Goal: Navigation & Orientation: Find specific page/section

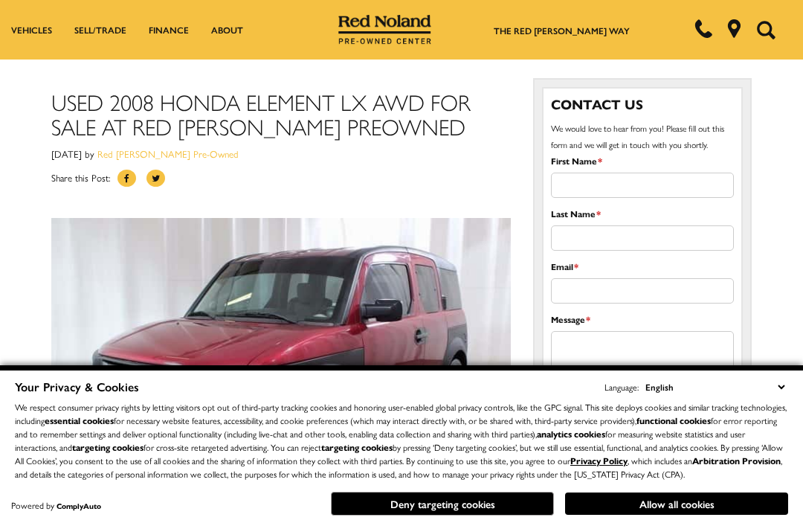
click at [419, 300] on img at bounding box center [281, 371] width 460 height 306
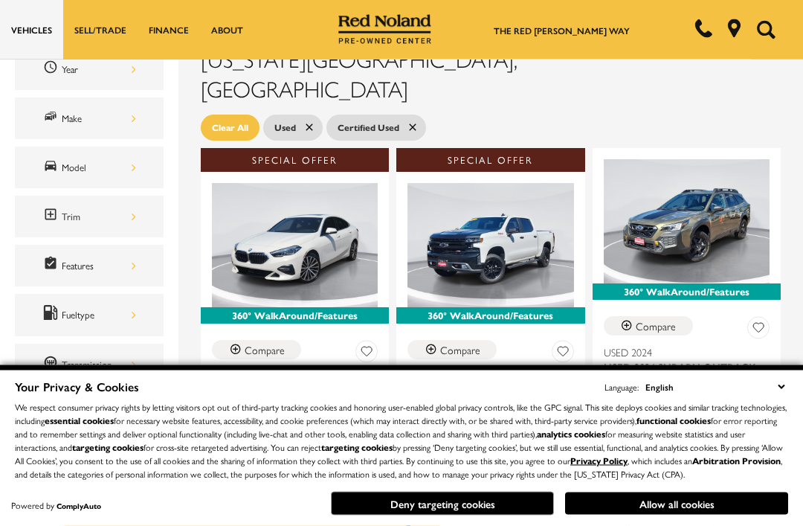
scroll to position [254, 0]
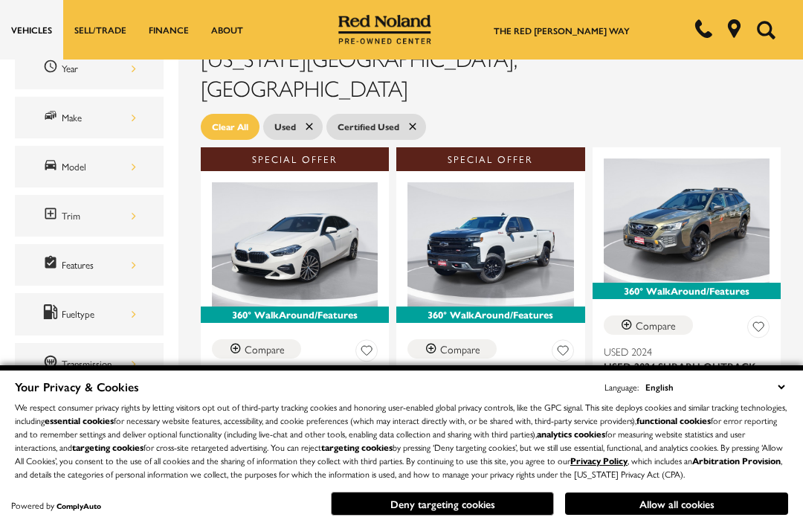
click at [779, 395] on select "English Spanish / Español English / [GEOGRAPHIC_DATA] Korean / 한국어 Vietnamese /…" at bounding box center [715, 386] width 146 height 16
select select "tl"
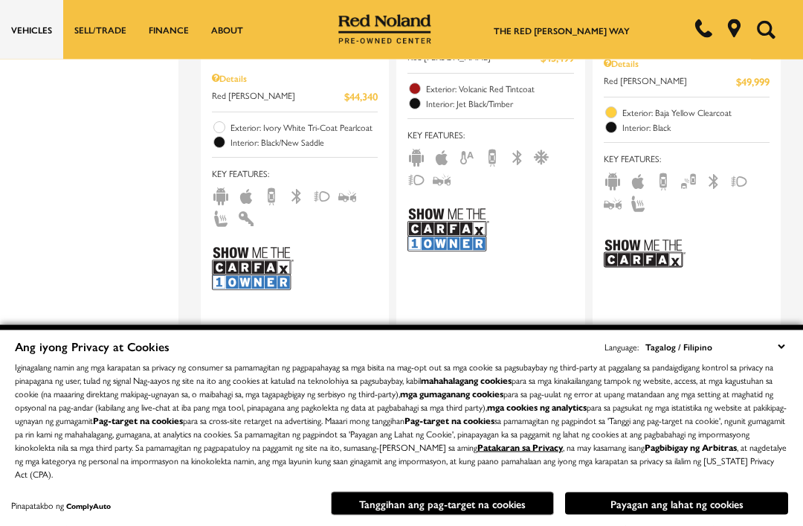
scroll to position [3129, 0]
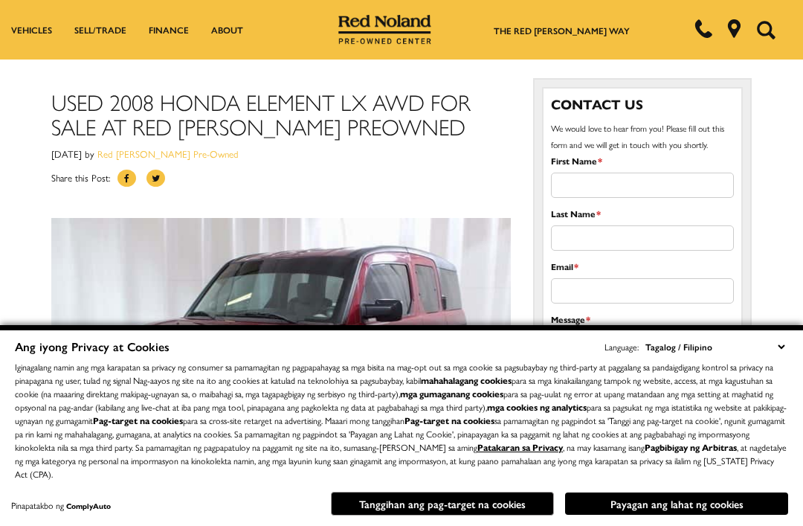
select select "tl"
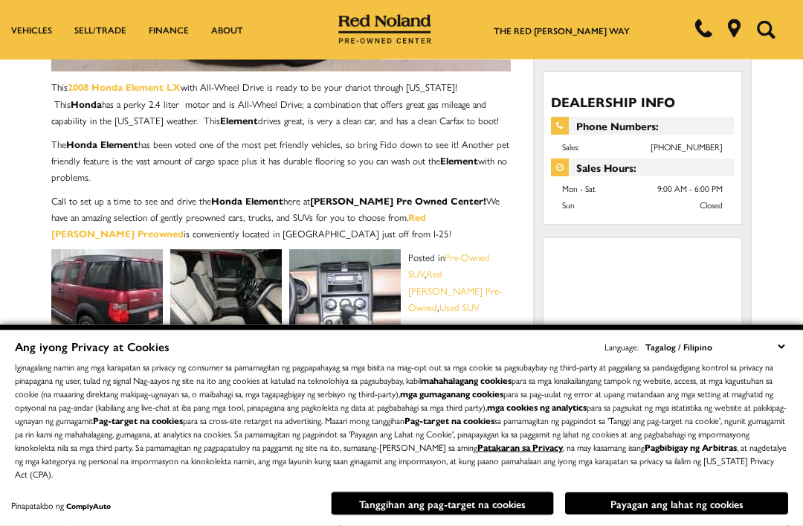
scroll to position [454, 0]
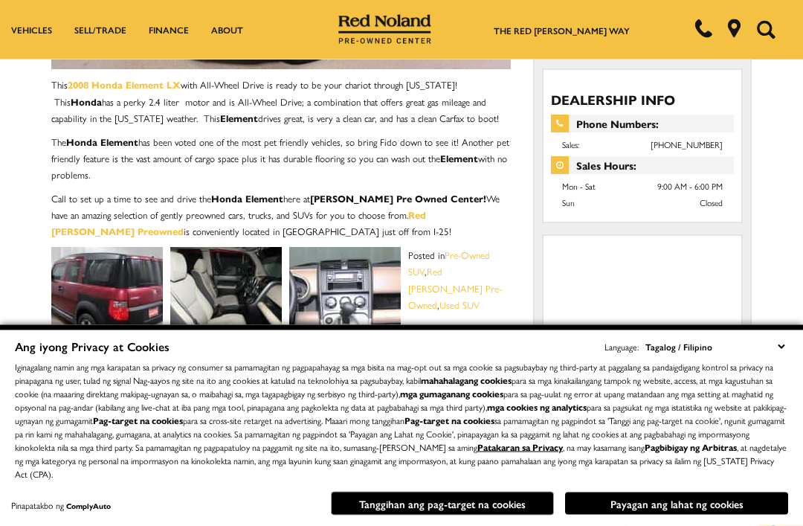
click at [131, 299] on img at bounding box center [107, 304] width 112 height 112
click at [210, 307] on img at bounding box center [226, 303] width 112 height 112
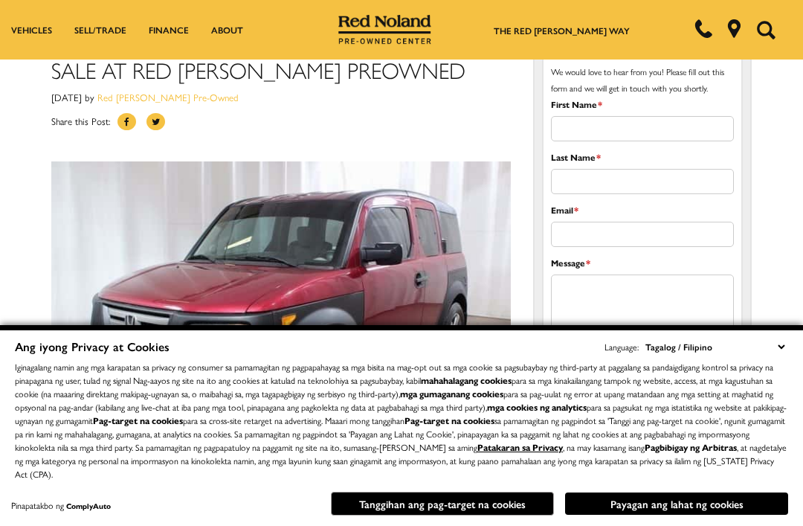
scroll to position [56, 0]
click at [397, 252] on img at bounding box center [281, 315] width 460 height 306
